Goal: Find specific page/section: Find specific page/section

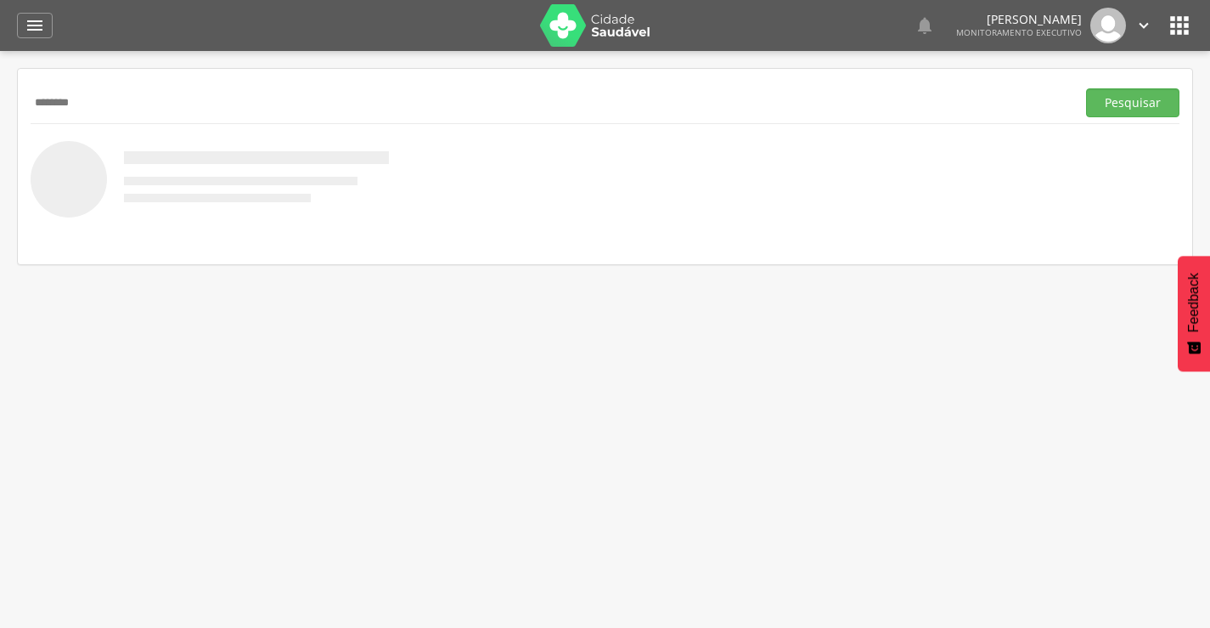
type input "********"
click at [1086, 88] on button "Pesquisar" at bounding box center [1132, 102] width 93 height 29
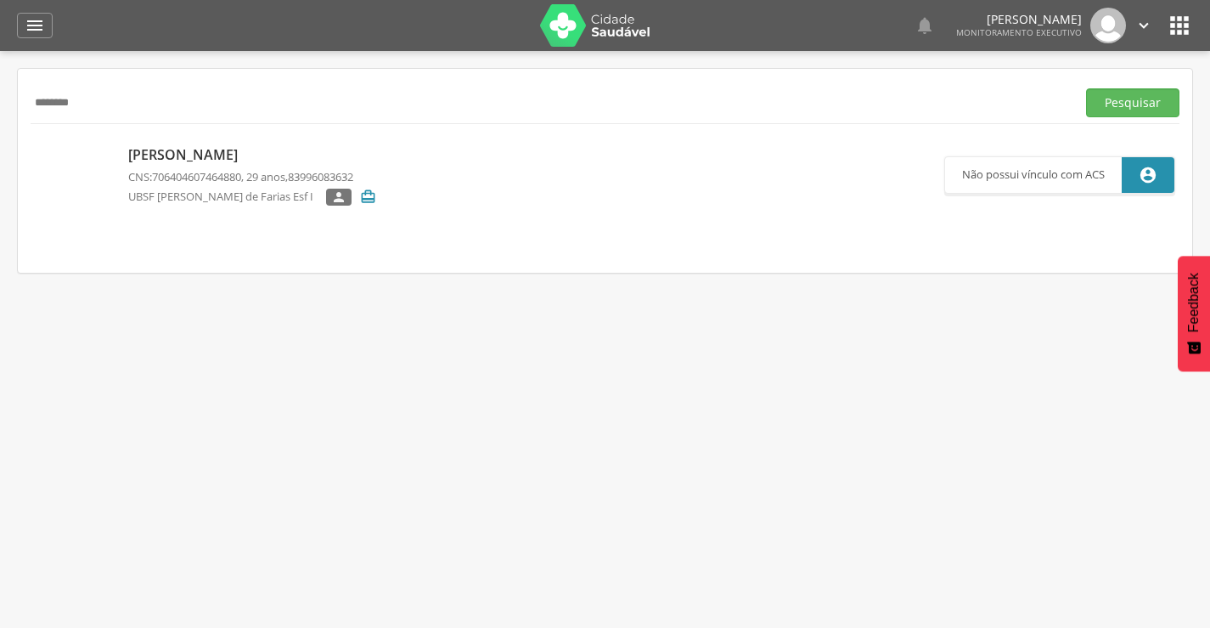
click at [189, 169] on span "706404607464880" at bounding box center [196, 176] width 89 height 15
type input "**********"
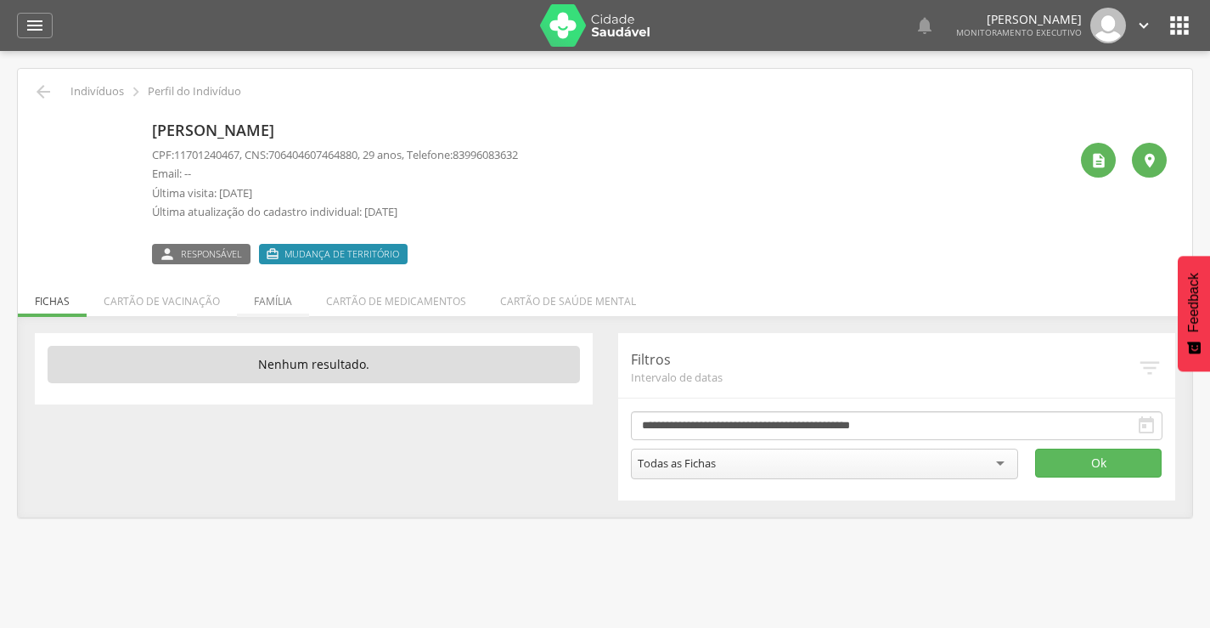
click at [281, 287] on li "Família" at bounding box center [273, 297] width 72 height 40
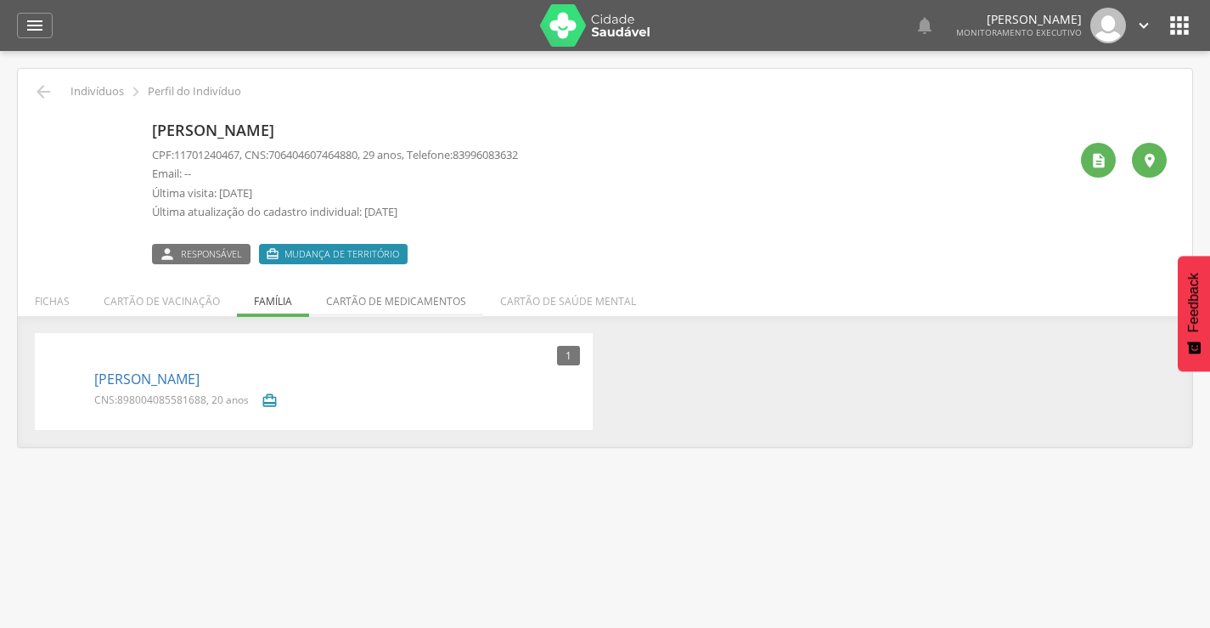
click at [346, 306] on li "Cartão de medicamentos" at bounding box center [396, 297] width 174 height 40
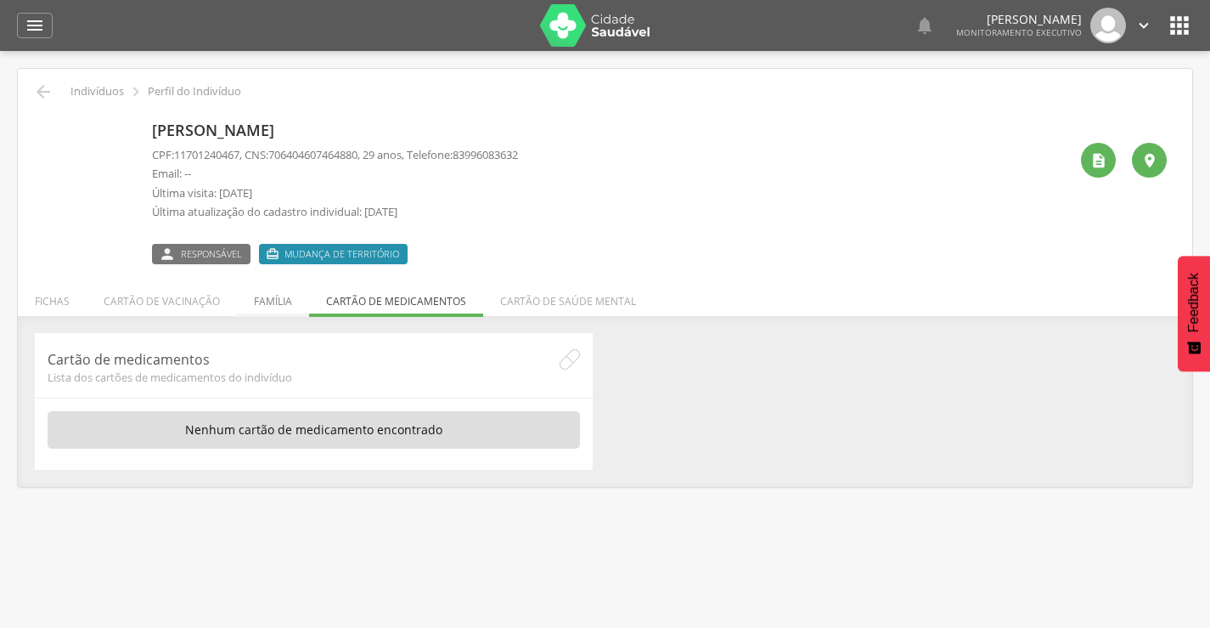
click at [282, 302] on li "Família" at bounding box center [273, 297] width 72 height 40
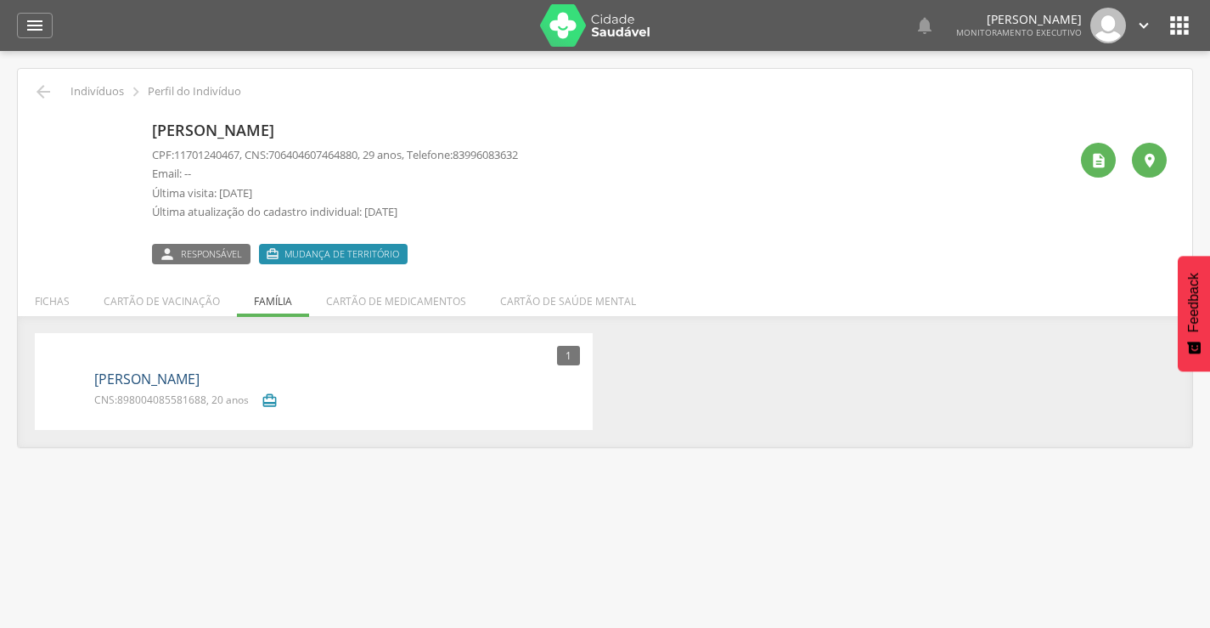
click at [187, 380] on link "[PERSON_NAME]" at bounding box center [146, 380] width 105 height 20
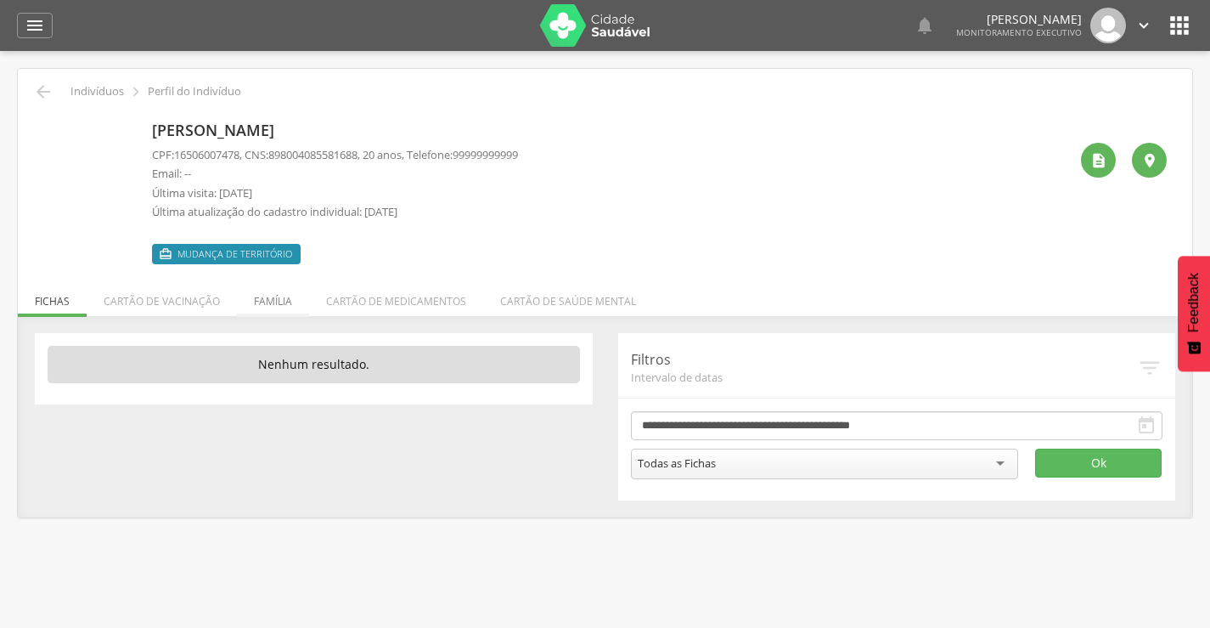
click at [274, 302] on li "Família" at bounding box center [273, 297] width 72 height 40
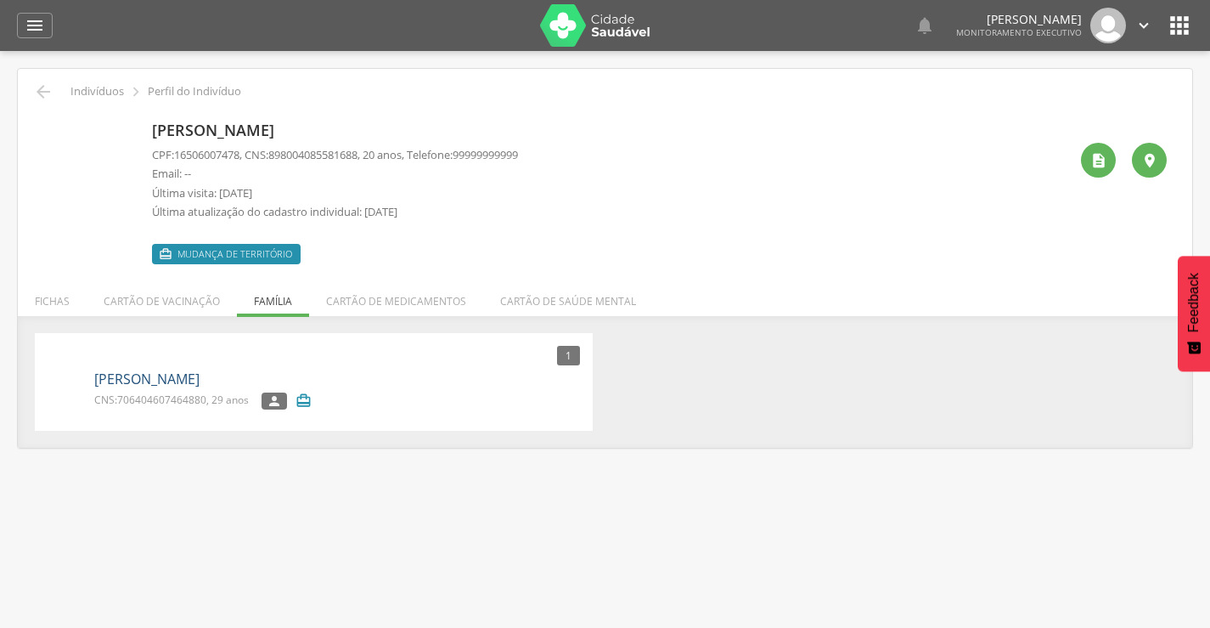
click at [172, 376] on link "[PERSON_NAME]" at bounding box center [146, 380] width 105 height 20
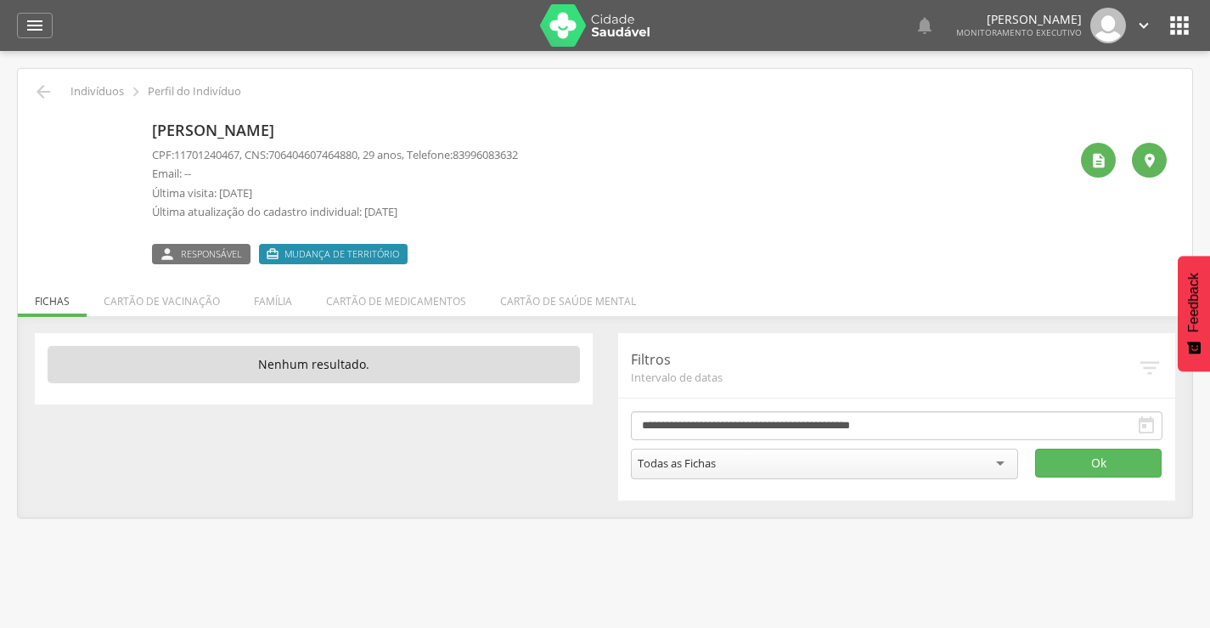
click at [305, 257] on span "Mudança de território" at bounding box center [342, 254] width 115 height 14
click at [1097, 154] on icon "" at bounding box center [1099, 160] width 17 height 17
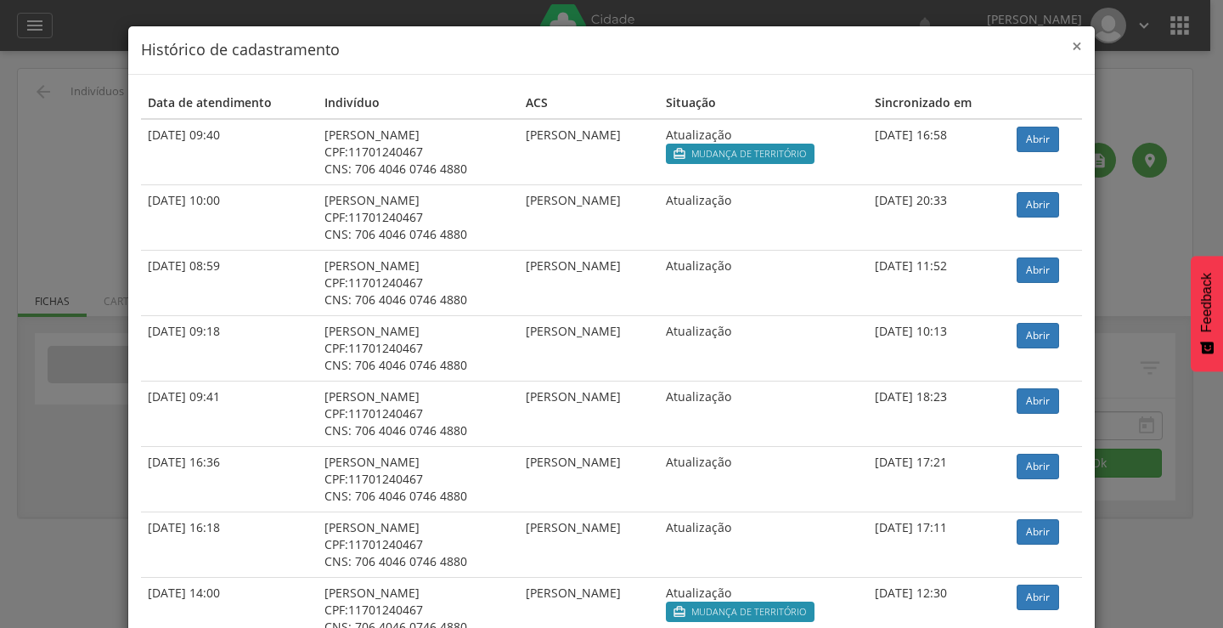
click at [1075, 50] on span "×" at bounding box center [1077, 46] width 10 height 24
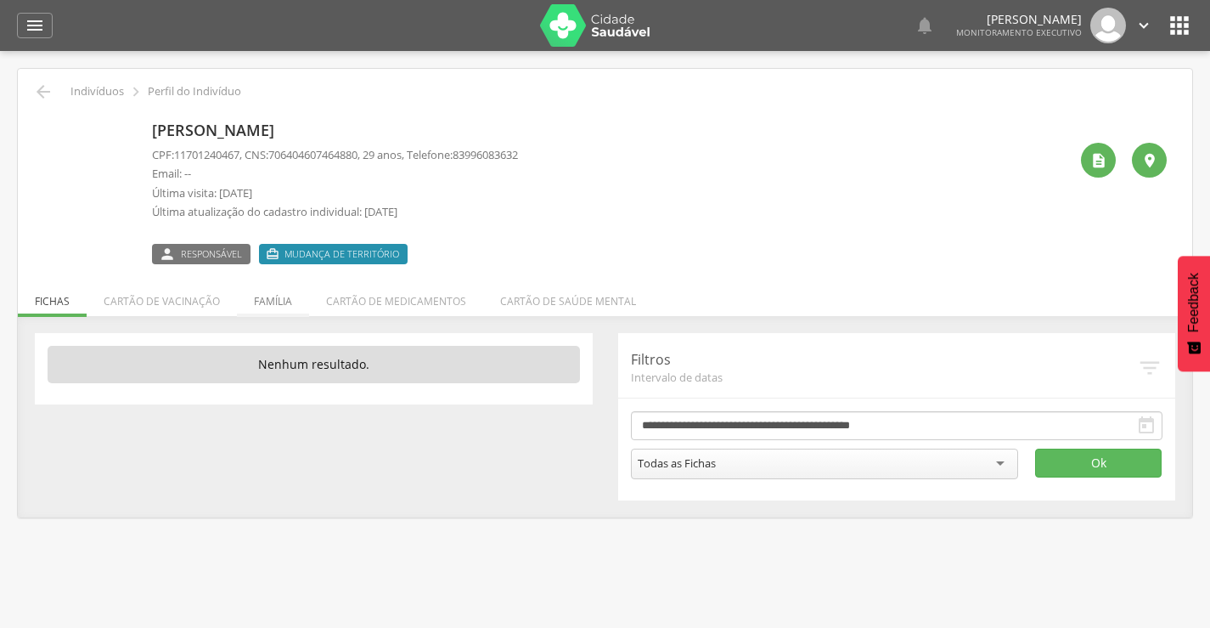
click at [268, 298] on li "Família" at bounding box center [273, 297] width 72 height 40
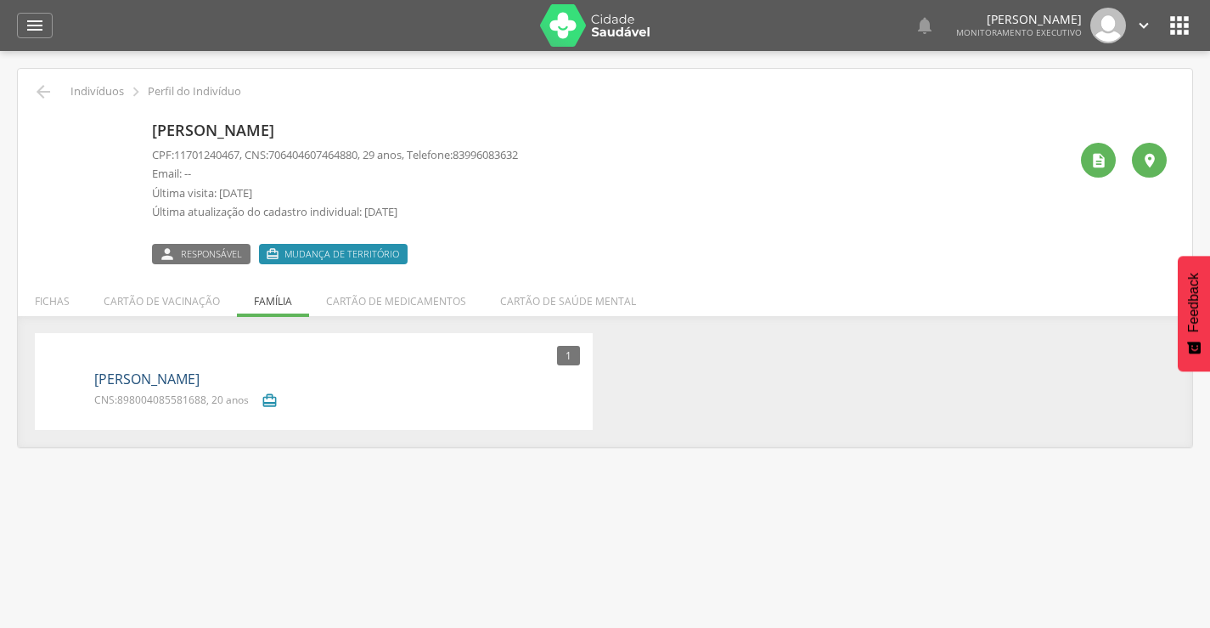
click at [161, 383] on link "[PERSON_NAME]" at bounding box center [146, 380] width 105 height 20
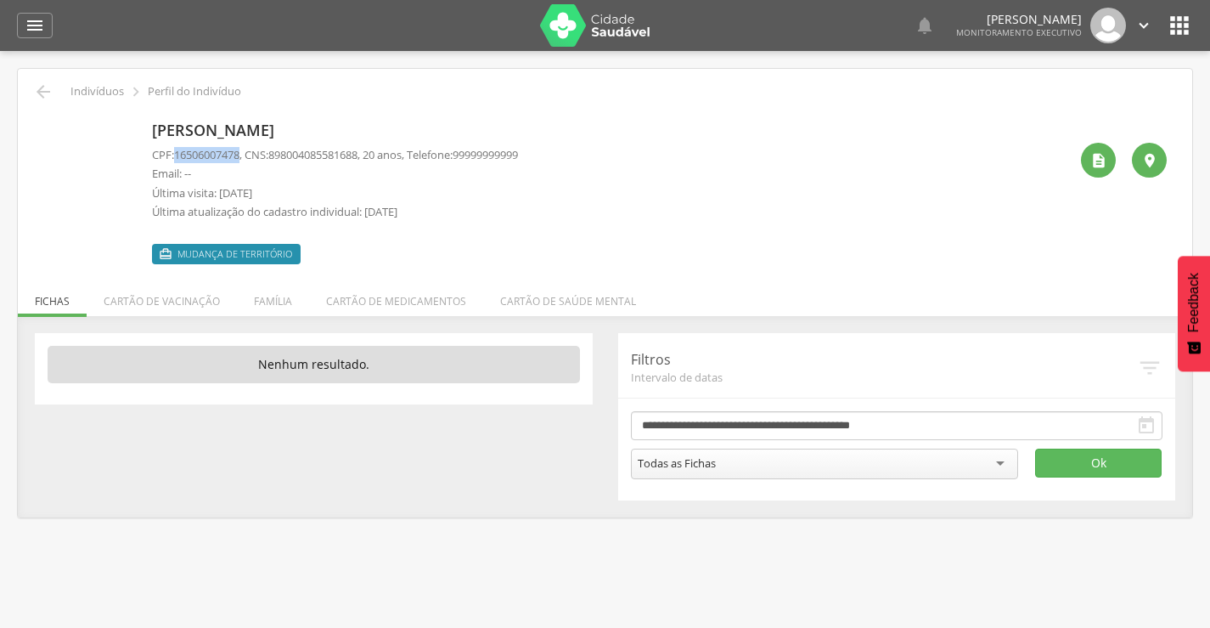
drag, startPoint x: 179, startPoint y: 155, endPoint x: 247, endPoint y: 155, distance: 68.0
click at [247, 155] on p "CPF: 16506007478 , CNS: [PHONE_NUMBER] , 20 anos, Telefone: [PHONE_NUMBER]" at bounding box center [335, 155] width 366 height 16
copy span "16506007478"
click at [272, 297] on li "Família" at bounding box center [273, 297] width 72 height 40
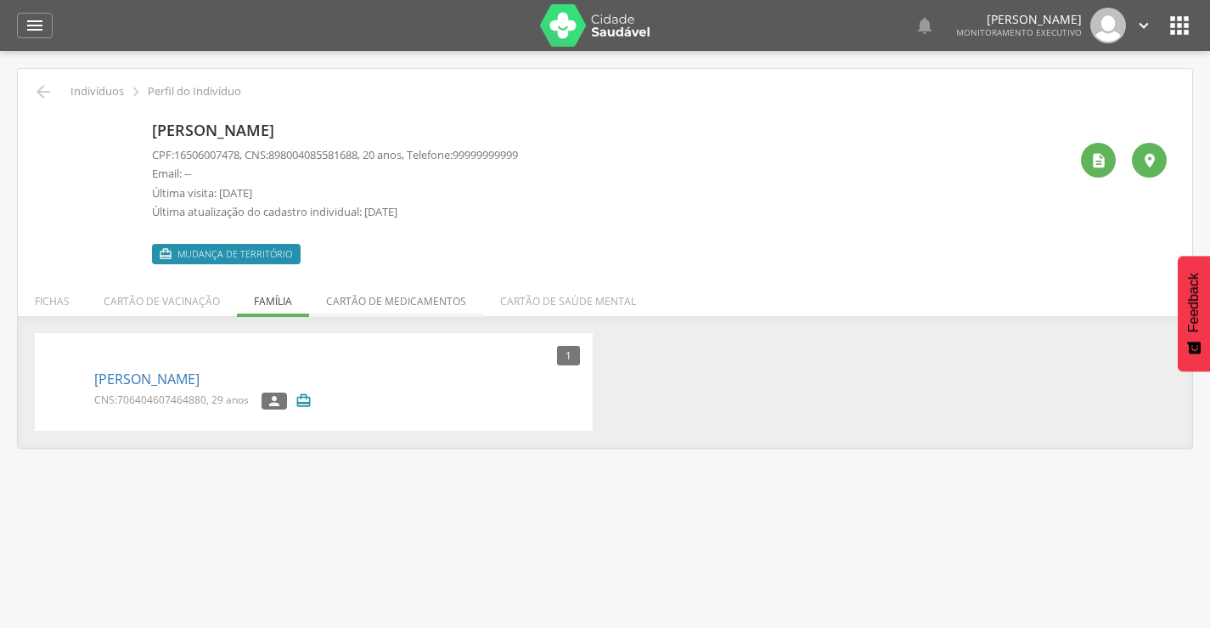
click at [403, 287] on li "Cartão de medicamentos" at bounding box center [396, 297] width 174 height 40
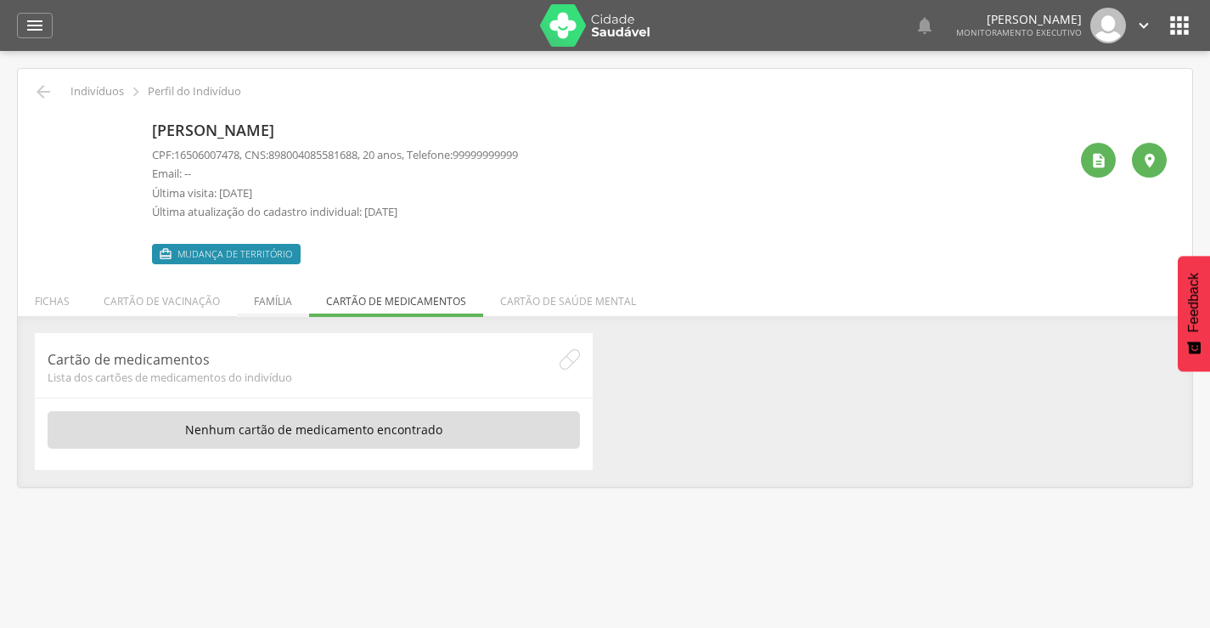
click at [263, 301] on li "Família" at bounding box center [273, 297] width 72 height 40
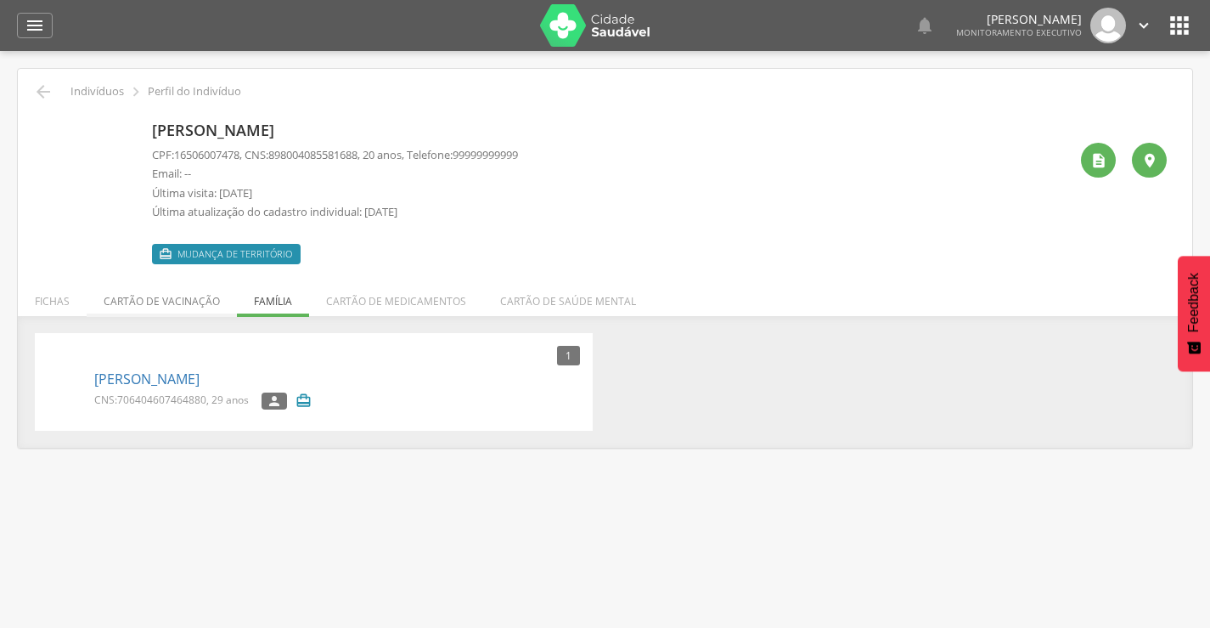
click at [163, 308] on li "Cartão de vacinação" at bounding box center [162, 297] width 150 height 40
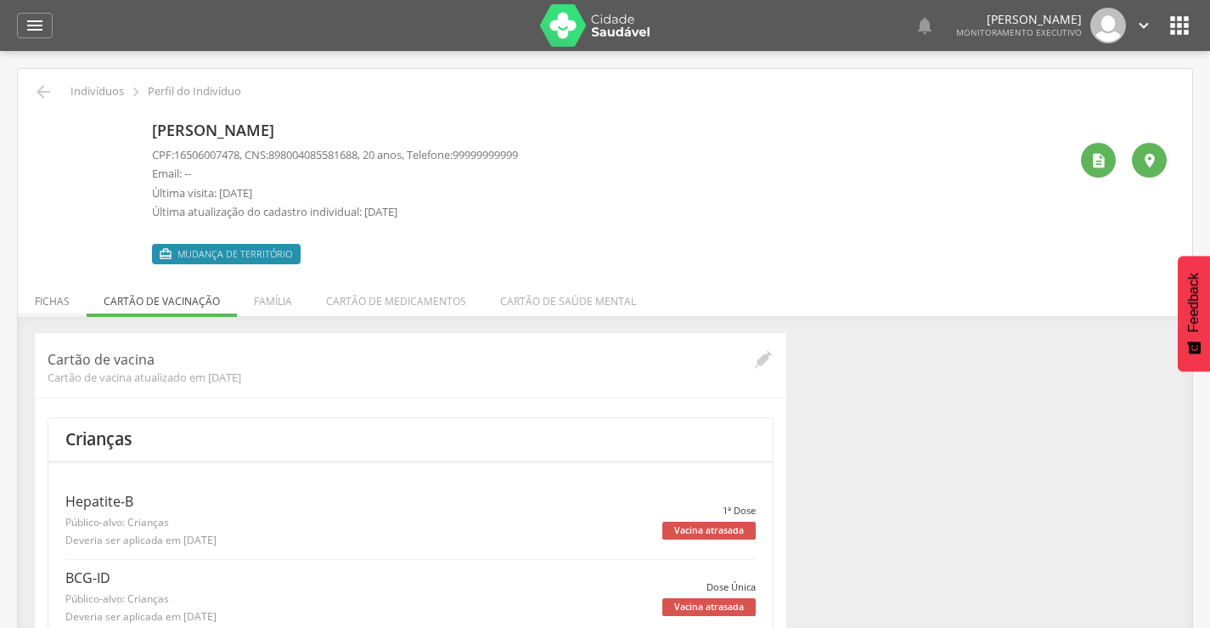
click at [61, 293] on li "Fichas" at bounding box center [52, 297] width 69 height 40
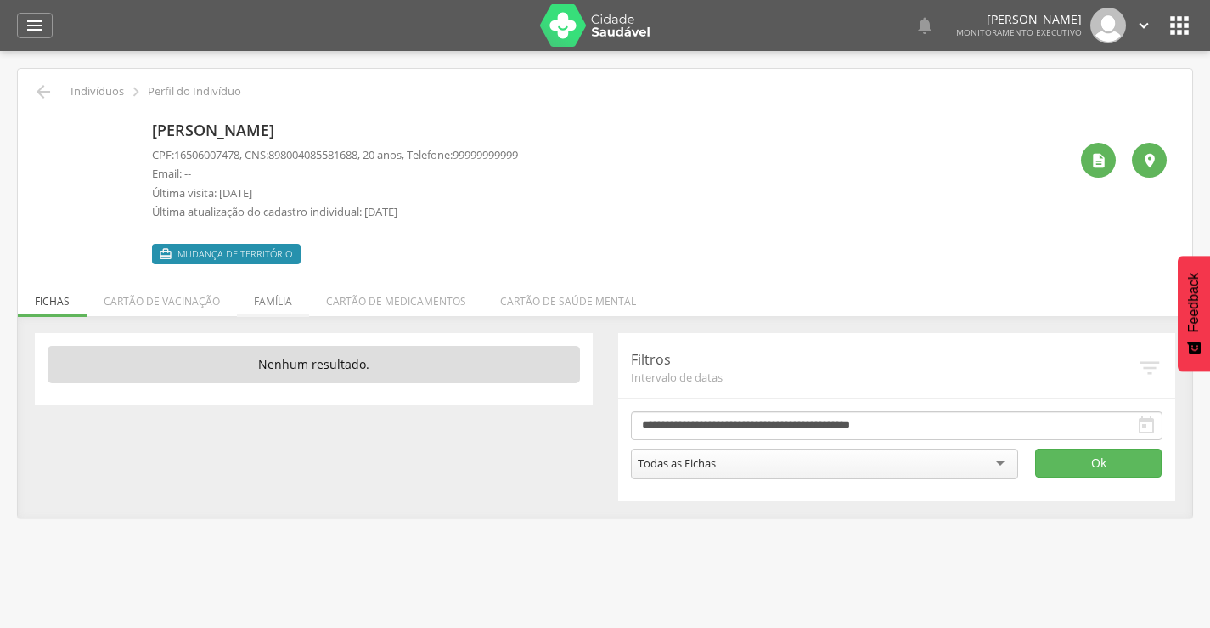
click at [291, 298] on li "Família" at bounding box center [273, 297] width 72 height 40
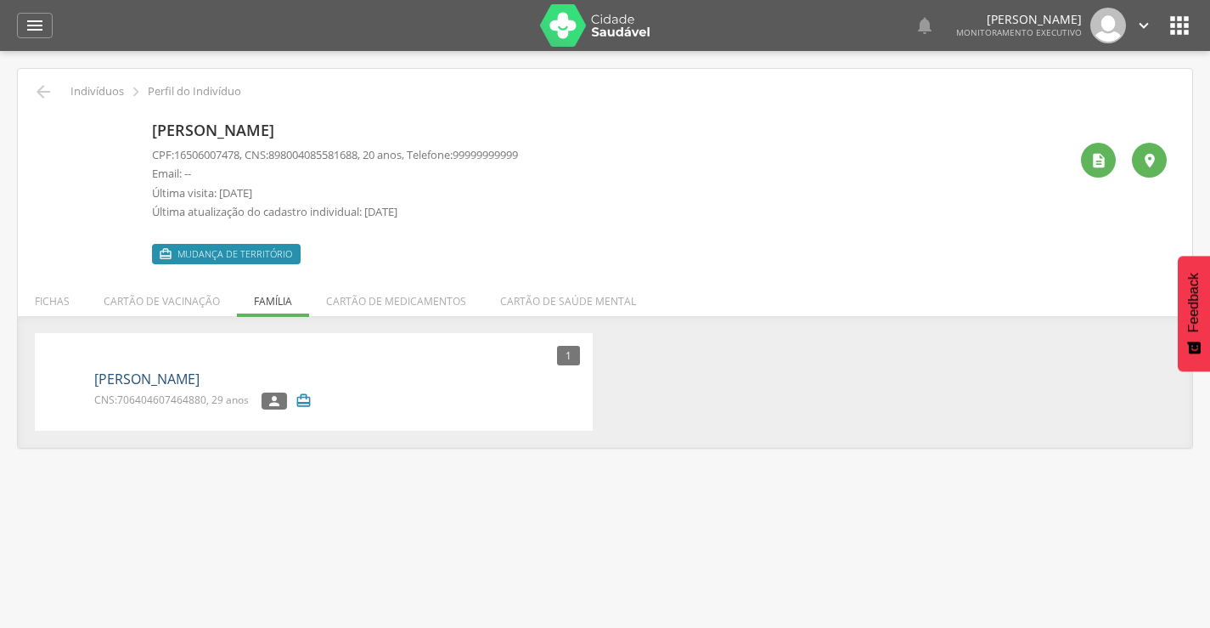
click at [200, 379] on link "[PERSON_NAME]" at bounding box center [146, 380] width 105 height 20
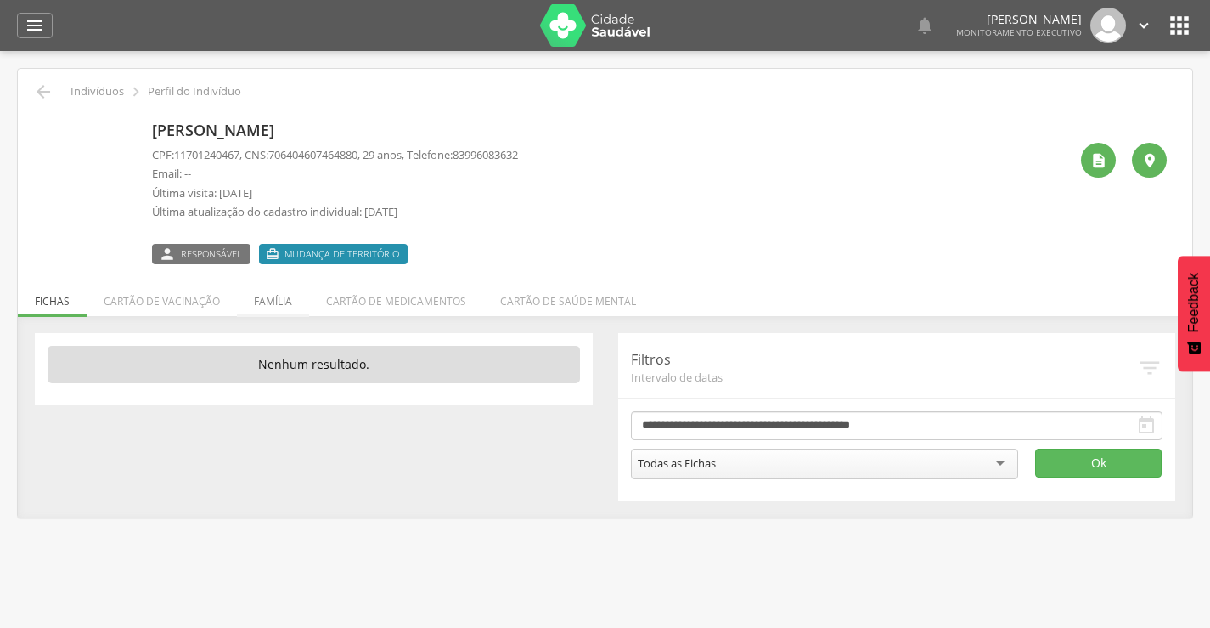
click at [286, 306] on li "Família" at bounding box center [273, 297] width 72 height 40
